Goal: Task Accomplishment & Management: Manage account settings

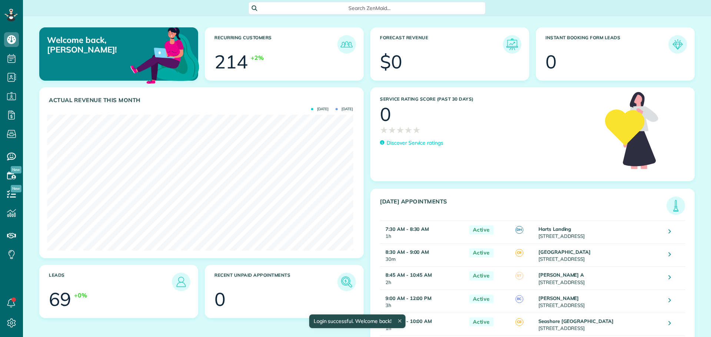
scroll to position [136, 306]
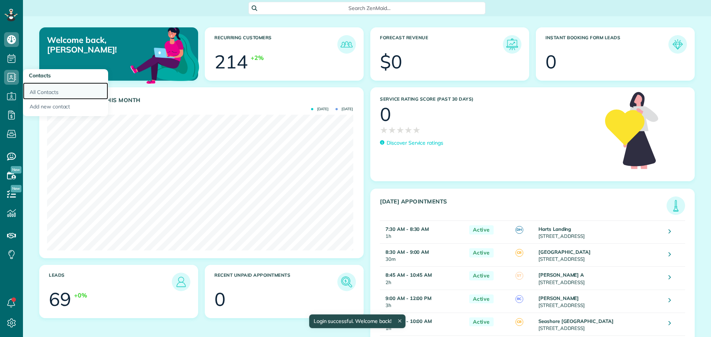
click at [51, 90] on link "All Contacts" at bounding box center [65, 91] width 85 height 17
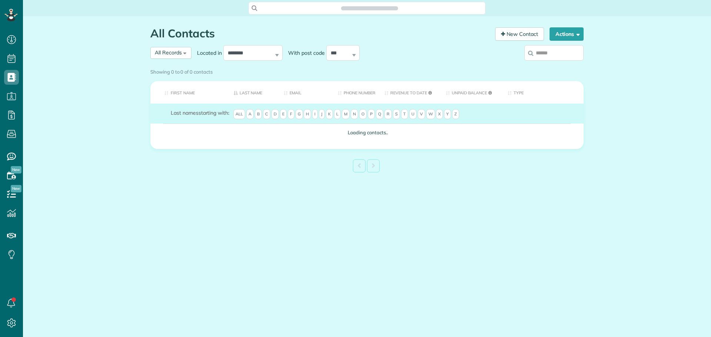
scroll to position [3, 3]
click at [538, 53] on input "search" at bounding box center [553, 53] width 59 height 16
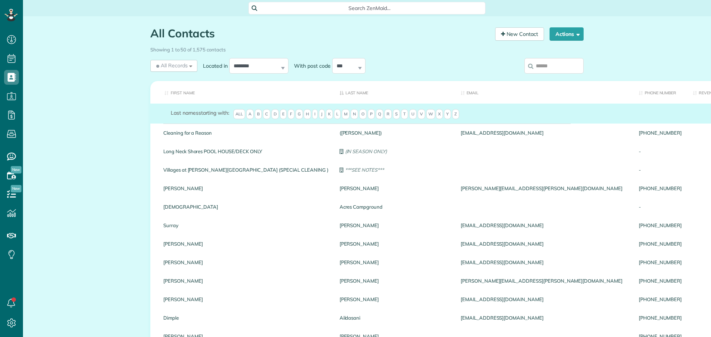
click at [540, 67] on input "search" at bounding box center [553, 66] width 59 height 16
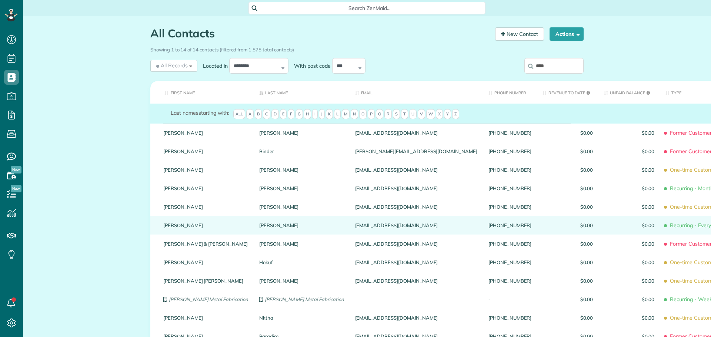
type input "****"
click at [161, 229] on div "Jane" at bounding box center [206, 225] width 96 height 19
click at [164, 227] on link "Jane" at bounding box center [205, 225] width 85 height 5
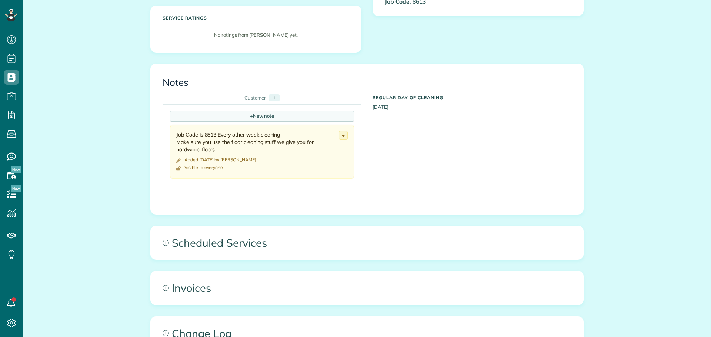
scroll to position [222, 0]
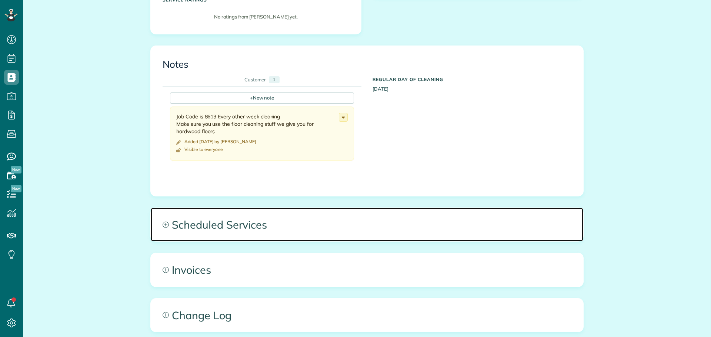
click at [264, 218] on span "Scheduled Services" at bounding box center [367, 224] width 432 height 33
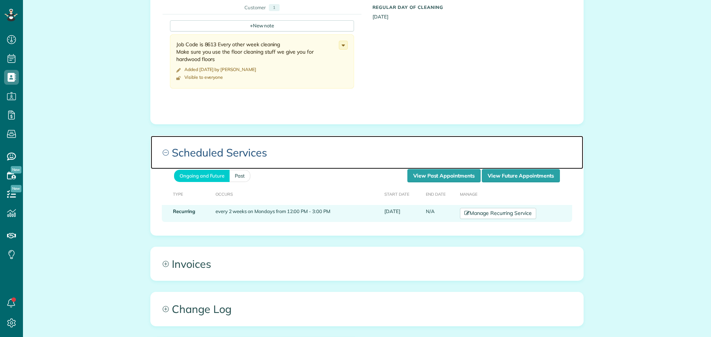
scroll to position [296, 0]
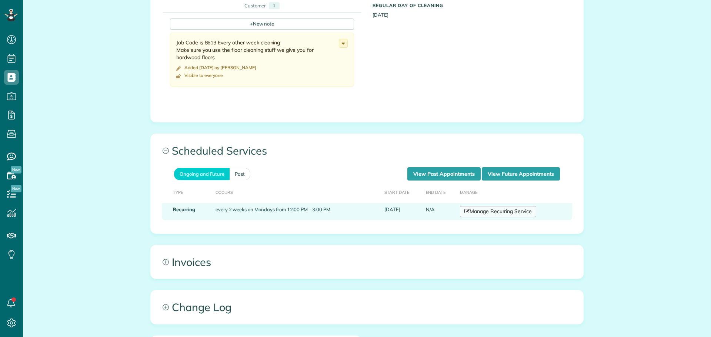
click at [492, 212] on link "Manage Recurring Service" at bounding box center [498, 211] width 76 height 11
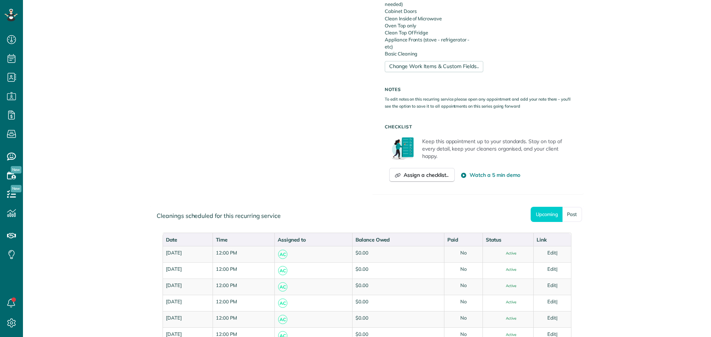
scroll to position [370, 0]
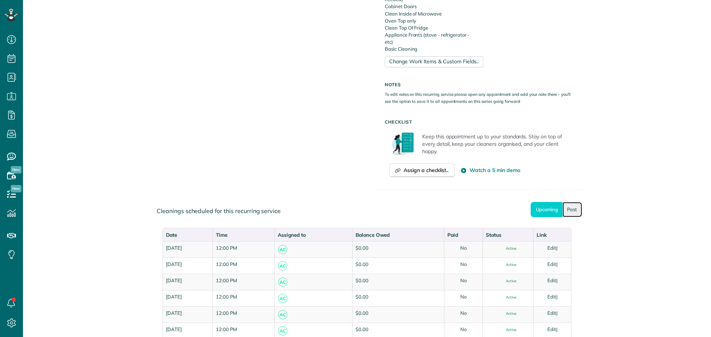
click at [573, 211] on link "Past" at bounding box center [572, 209] width 20 height 15
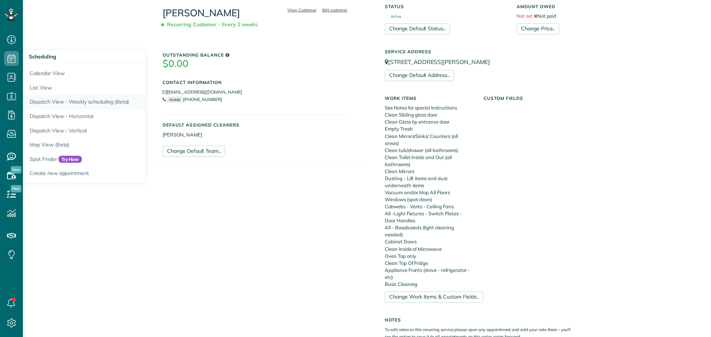
scroll to position [134, 0]
